Goal: Navigation & Orientation: Find specific page/section

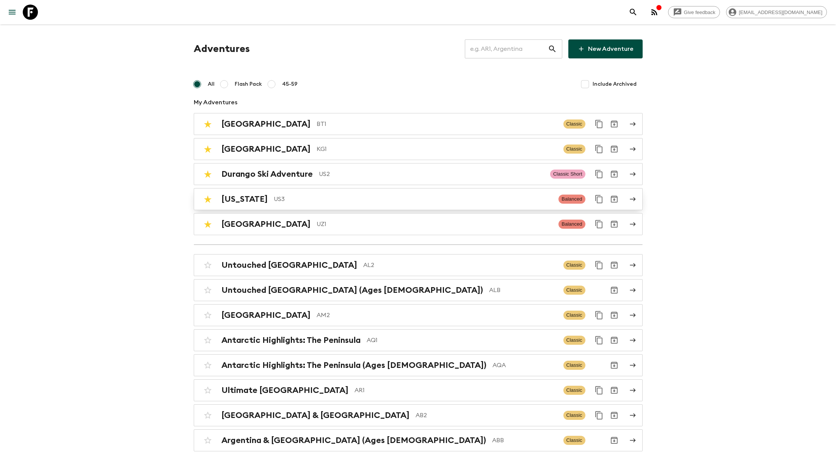
click at [290, 197] on p "US3" at bounding box center [413, 198] width 279 height 9
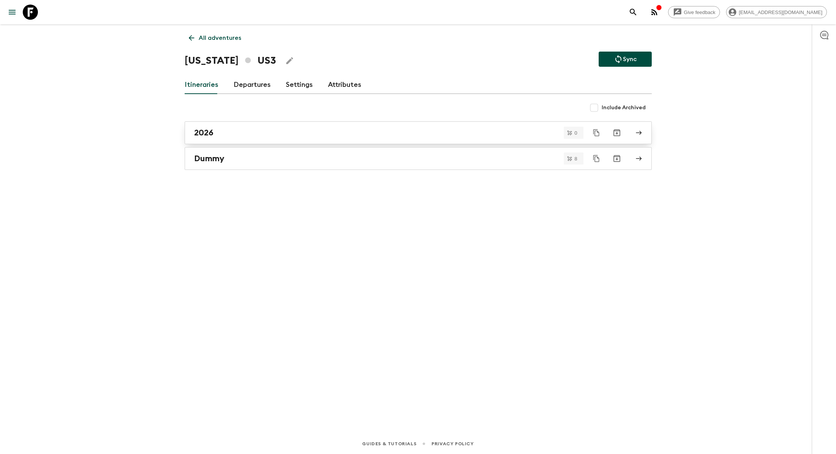
click at [240, 132] on div "2026" at bounding box center [411, 133] width 434 height 10
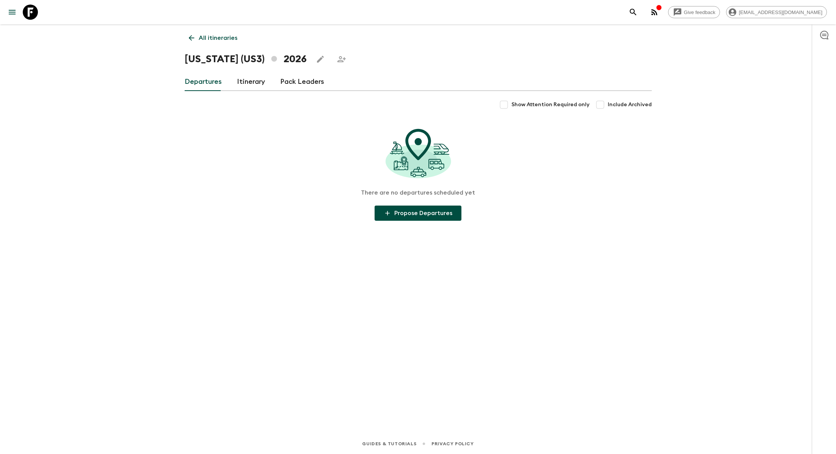
click at [252, 77] on link "Itinerary" at bounding box center [251, 82] width 28 height 18
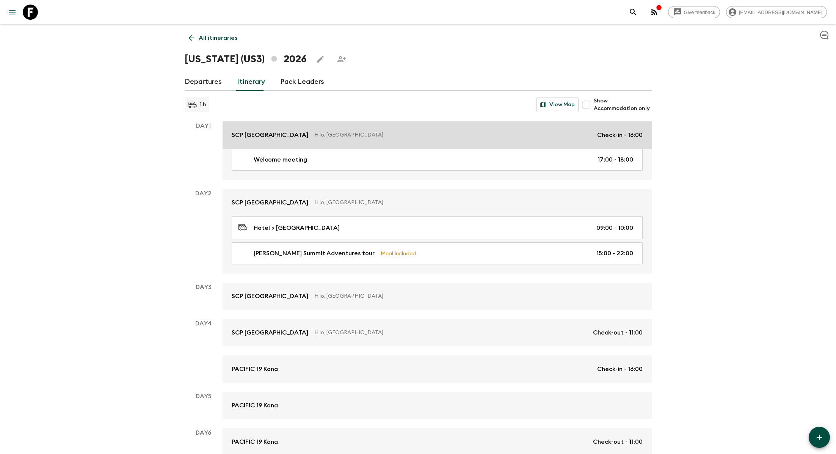
scroll to position [42, 0]
